Goal: Transaction & Acquisition: Obtain resource

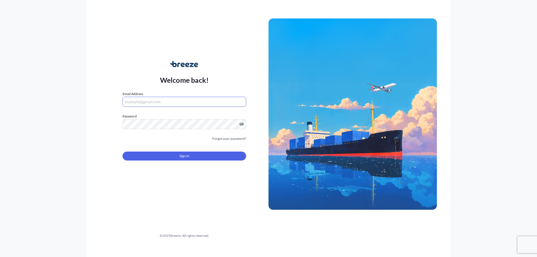
click at [144, 102] on input "Email Address" at bounding box center [184, 102] width 124 height 10
type input "[EMAIL_ADDRESS][DOMAIN_NAME]"
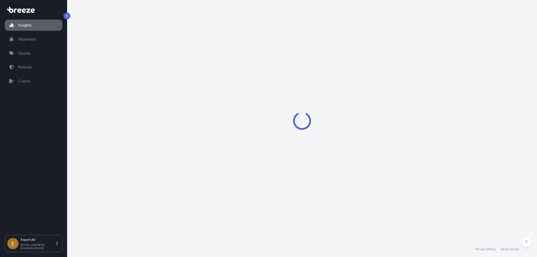
select select "2025"
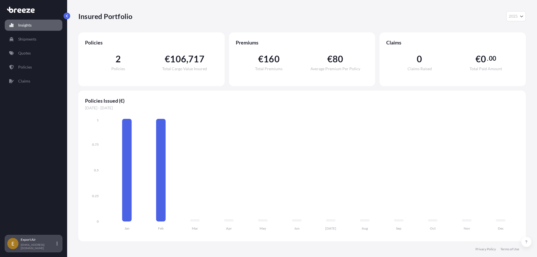
click at [57, 242] on icon at bounding box center [56, 243] width 1 height 4
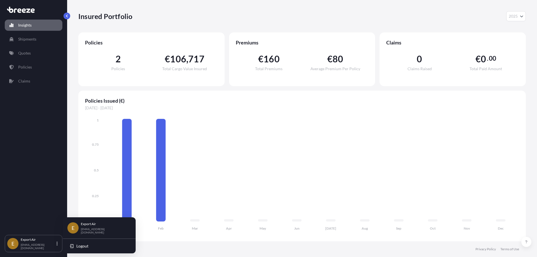
click at [35, 168] on div "Insights Shipments Quotes Policies Claims" at bounding box center [34, 125] width 58 height 220
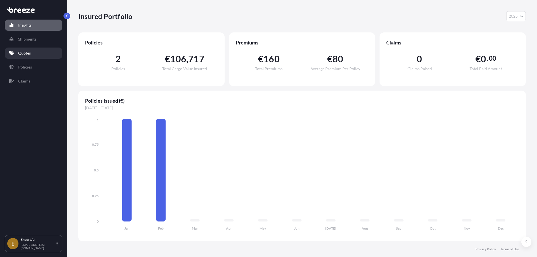
click at [25, 56] on p "Quotes" at bounding box center [24, 53] width 13 height 6
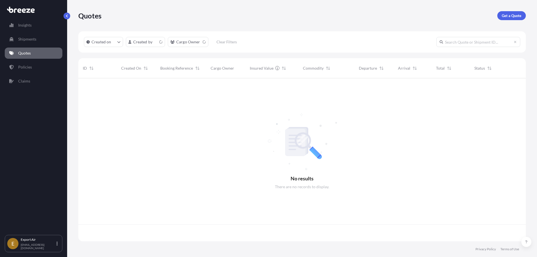
scroll to position [162, 443]
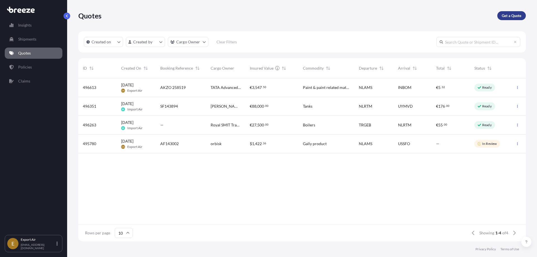
click at [510, 18] on p "Get a Quote" at bounding box center [511, 16] width 20 height 6
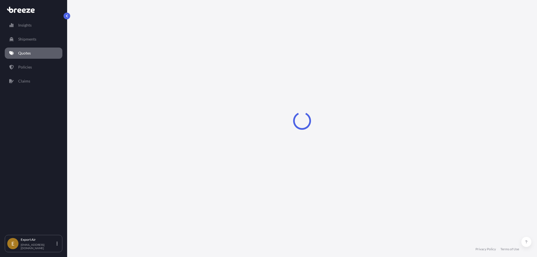
select select "Sea"
select select "1"
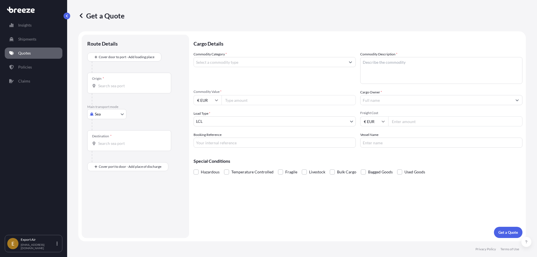
click at [103, 85] on input "Origin *" at bounding box center [131, 86] width 66 height 6
click at [135, 104] on span "NLAMS - [GEOGRAPHIC_DATA] , [GEOGRAPHIC_DATA]" at bounding box center [149, 105] width 87 height 11
type input "NLAMS - [GEOGRAPHIC_DATA], [GEOGRAPHIC_DATA]"
click at [109, 115] on body "10 options available. 0 options available. 1 option available. Insights Shipmen…" at bounding box center [268, 128] width 537 height 257
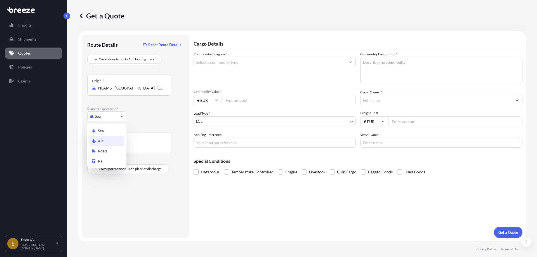
click at [103, 140] on span "Air" at bounding box center [101, 141] width 6 height 6
select select "Air"
click at [115, 146] on input "Destination *" at bounding box center [131, 146] width 66 height 6
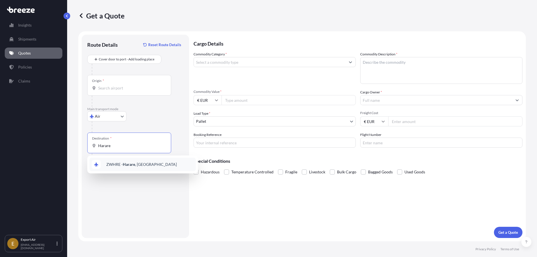
click at [117, 163] on span "ZWHRE - [GEOGRAPHIC_DATA] , [GEOGRAPHIC_DATA]" at bounding box center [141, 165] width 70 height 6
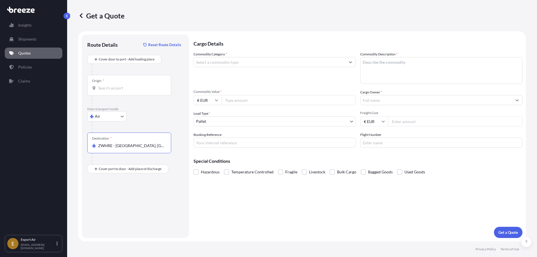
type input "ZWHRE - [GEOGRAPHIC_DATA], [GEOGRAPHIC_DATA]"
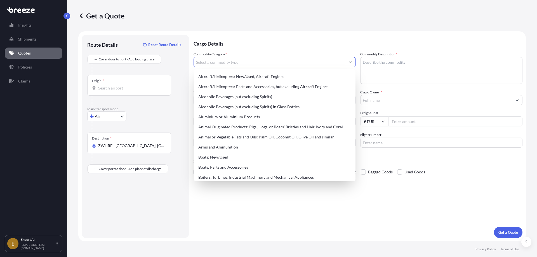
click at [215, 60] on input "Commodity Category *" at bounding box center [269, 62] width 151 height 10
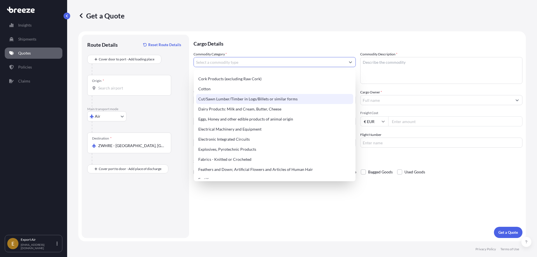
scroll to position [307, 0]
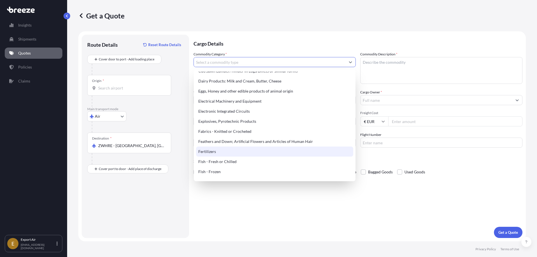
click at [211, 152] on div "Fertilizers" at bounding box center [274, 151] width 157 height 10
type input "Fertilizers"
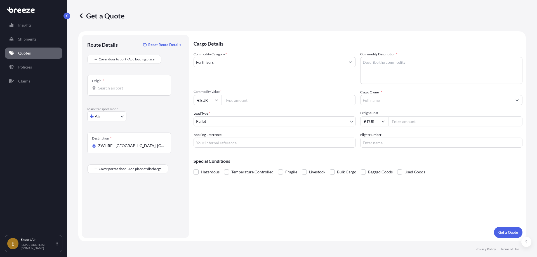
click at [240, 101] on input "Commodity Value *" at bounding box center [288, 100] width 134 height 10
type input "11544"
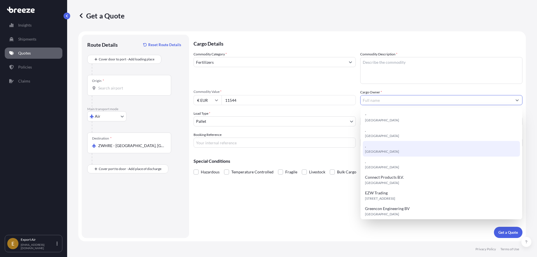
click at [176, 209] on div "Route Details Reset Route Details Cover door to port - Add loading place Place …" at bounding box center [135, 136] width 96 height 192
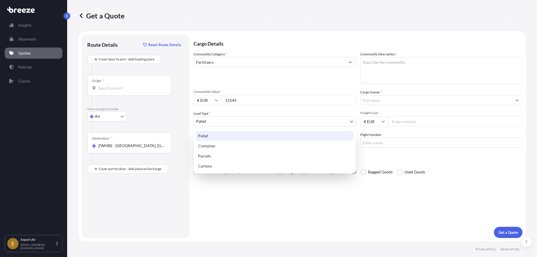
click at [214, 121] on body "Insights Shipments Quotes Policies Claims E Export Air [EMAIL_ADDRESS][DOMAIN_N…" at bounding box center [268, 128] width 537 height 257
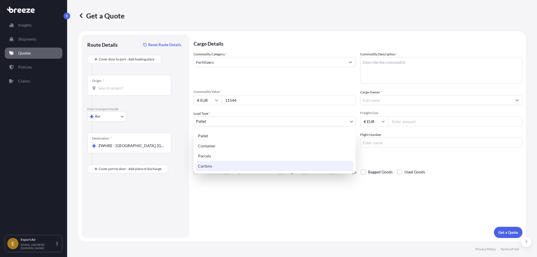
click at [202, 166] on div "Cartons" at bounding box center [275, 166] width 158 height 10
select select "4"
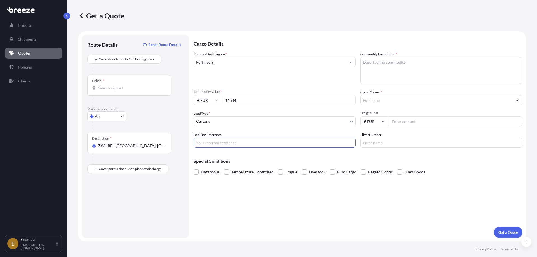
click at [200, 142] on input "Booking Reference" at bounding box center [274, 143] width 162 height 10
click at [222, 140] on input "AMS-AE-00" at bounding box center [274, 143] width 162 height 10
type input "AMS-AE-008973"
click at [364, 62] on textarea "Commodity Description *" at bounding box center [441, 70] width 162 height 27
paste textarea "Chrysal Largo flower feed,"
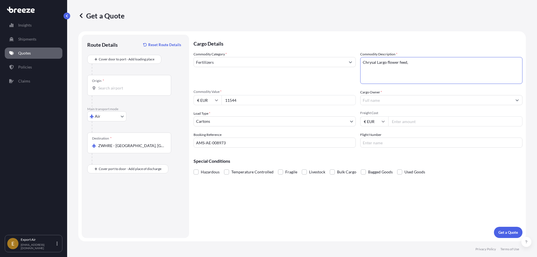
type textarea "Chrysal Largo flower feed,"
click at [362, 99] on input "Cargo Owner *" at bounding box center [435, 100] width 151 height 10
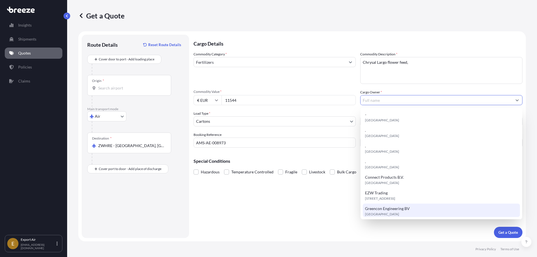
click at [389, 211] on span "Greencon Engineering BV" at bounding box center [387, 209] width 45 height 6
type input "Greencon Engineering BV"
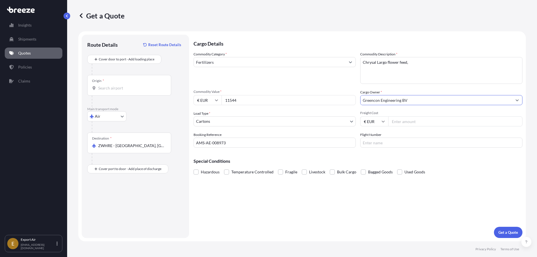
drag, startPoint x: 467, startPoint y: 98, endPoint x: 190, endPoint y: 79, distance: 277.9
click at [190, 79] on form "Route Details Reset Route Details Cover door to port - Add loading place Place …" at bounding box center [301, 136] width 447 height 210
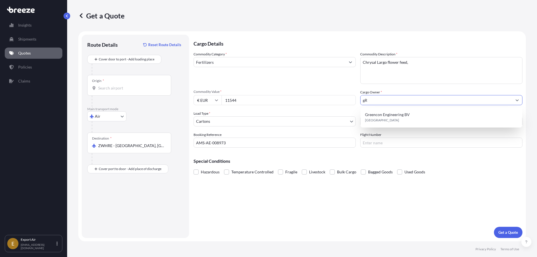
type input "g"
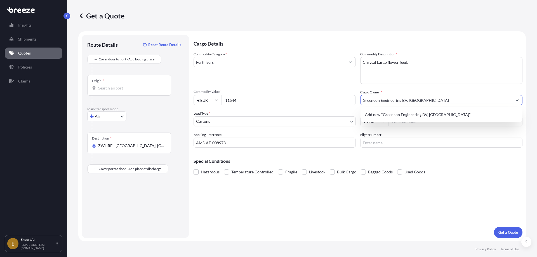
type input "Greencon Engineering BV, [GEOGRAPHIC_DATA]"
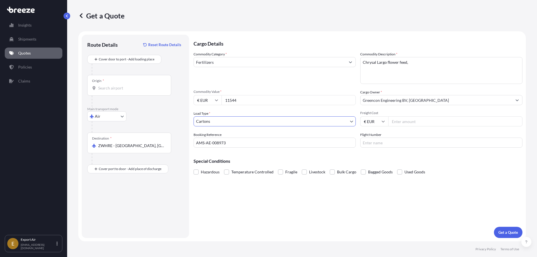
click at [402, 122] on input "Freight Cost" at bounding box center [455, 121] width 134 height 10
type input "750"
drag, startPoint x: 206, startPoint y: 91, endPoint x: 203, endPoint y: 91, distance: 3.4
click at [203, 91] on div "Commodity Value * € EUR 11544" at bounding box center [274, 97] width 162 height 16
type input "10894"
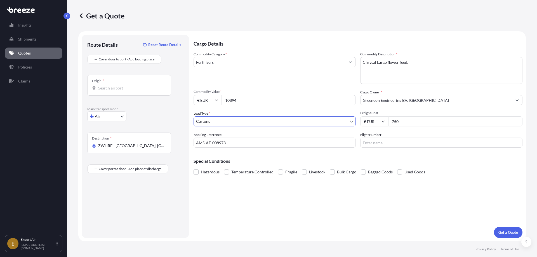
click at [441, 230] on div "Cargo Details Commodity Category * Fertilizers Commodity Description * Chrysal …" at bounding box center [357, 136] width 329 height 203
drag, startPoint x: 364, startPoint y: 143, endPoint x: 430, endPoint y: 155, distance: 66.4
click at [372, 145] on input "Flight Number" at bounding box center [441, 143] width 162 height 10
type input "N/A"
click at [331, 224] on div "Cargo Details Commodity Category * Fertilizers Commodity Description * Chrysal …" at bounding box center [357, 136] width 329 height 203
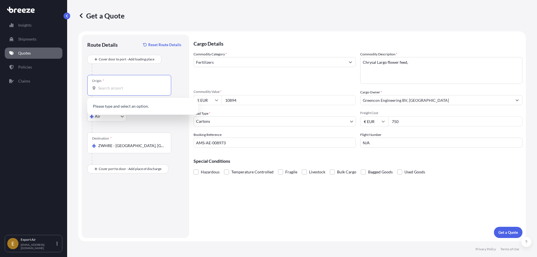
drag, startPoint x: 106, startPoint y: 87, endPoint x: 240, endPoint y: 93, distance: 134.3
click at [106, 87] on input "Origin *" at bounding box center [131, 88] width 66 height 6
type input "s"
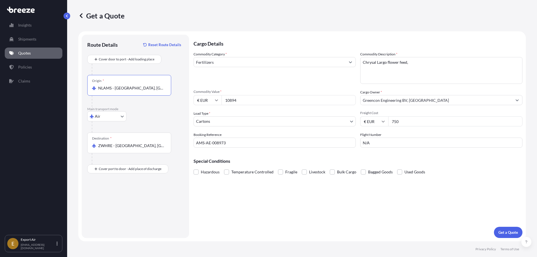
type input "NLAMS - [GEOGRAPHIC_DATA], [GEOGRAPHIC_DATA]"
click at [130, 197] on div "Route Details Reset Route Details Cover door to port - Add loading place Place …" at bounding box center [135, 136] width 96 height 192
click at [291, 227] on div "Cargo Details Commodity Category * Fertilizers Commodity Description * Chrysal …" at bounding box center [357, 136] width 329 height 203
click at [422, 64] on textarea "Chrysal Largo flower feed," at bounding box center [441, 70] width 162 height 27
type textarea "Chrysal Largo flower feed, box 10 x 2 grams"
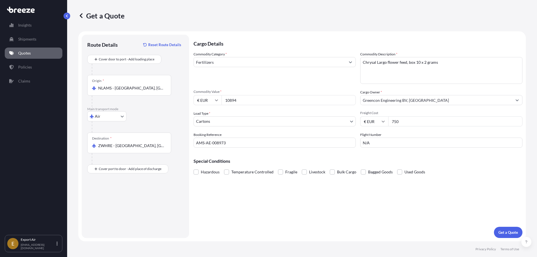
click at [380, 226] on div "Cargo Details Commodity Category * Fertilizers Commodity Description * Chrysal …" at bounding box center [357, 136] width 329 height 203
click at [505, 230] on p "Get a Quote" at bounding box center [508, 232] width 20 height 6
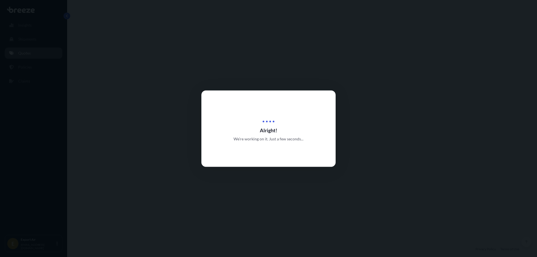
select select "Air"
select select "4"
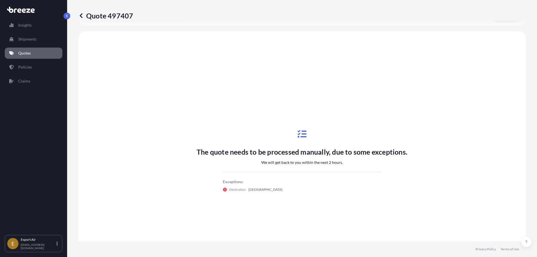
scroll to position [168, 0]
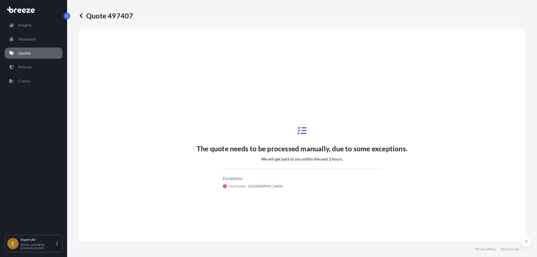
click at [142, 93] on div "The quote needs to be processed manually, due to some exceptions. We will get b…" at bounding box center [302, 157] width 432 height 243
click at [55, 243] on div "Export Air [EMAIL_ADDRESS][DOMAIN_NAME]" at bounding box center [40, 243] width 39 height 12
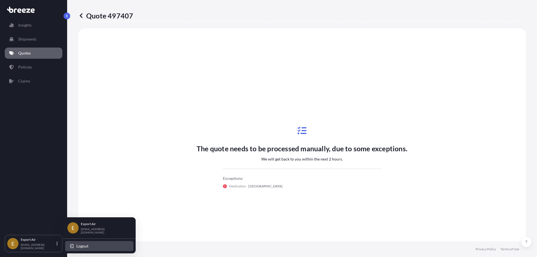
click at [79, 244] on span "Logout" at bounding box center [82, 246] width 12 height 6
